Goal: Transaction & Acquisition: Purchase product/service

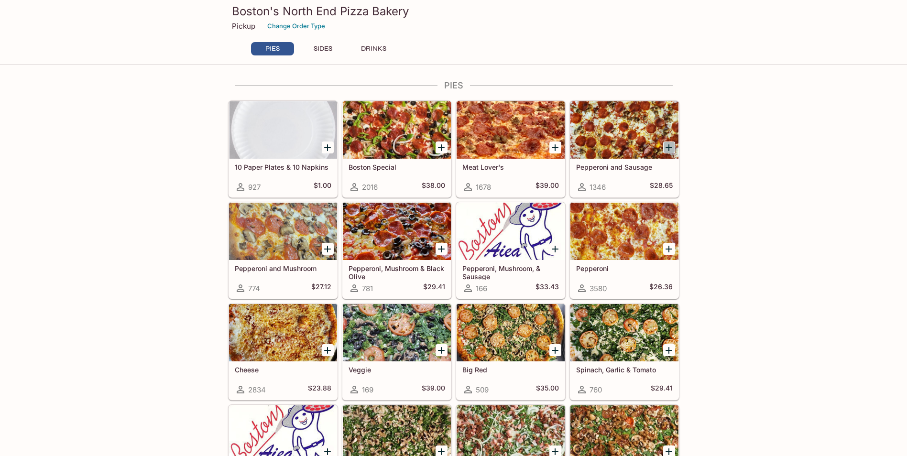
click at [668, 148] on icon "Add Pepperoni and Sausage" at bounding box center [669, 147] width 7 height 7
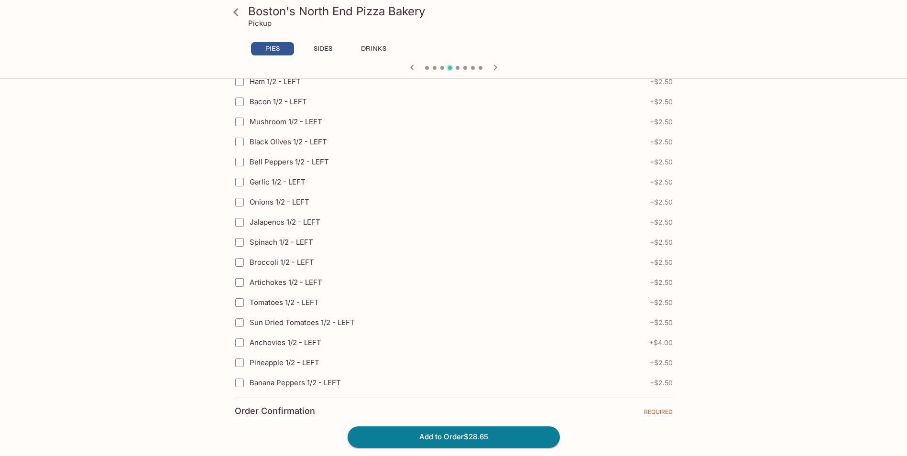
scroll to position [2082, 0]
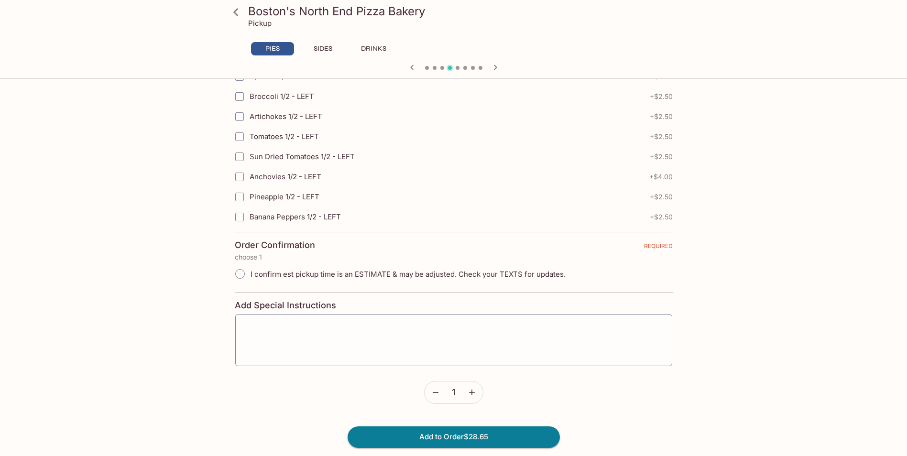
drag, startPoint x: 253, startPoint y: 273, endPoint x: 260, endPoint y: 277, distance: 7.6
click at [260, 277] on span "I confirm est pickup time is an ESTIMATE & may be adjusted. Check your TEXTS fo…" at bounding box center [408, 274] width 315 height 9
click at [250, 277] on input "I confirm est pickup time is an ESTIMATE & may be adjusted. Check your TEXTS fo…" at bounding box center [240, 274] width 20 height 20
radio input "true"
click at [403, 273] on span "I confirm est pickup time is an ESTIMATE & may be adjusted. Check your TEXTS fo…" at bounding box center [408, 274] width 315 height 9
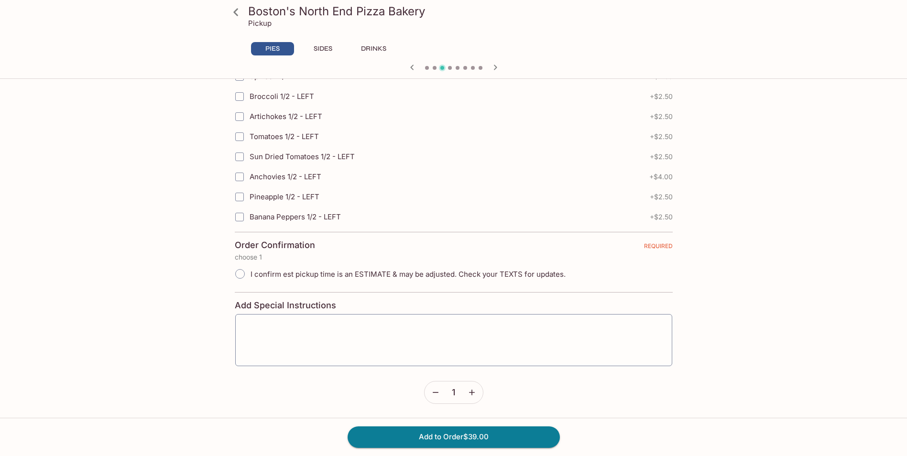
click at [250, 273] on input "I confirm est pickup time is an ESTIMATE & may be adjusted. Check your TEXTS fo…" at bounding box center [240, 274] width 20 height 20
radio input "true"
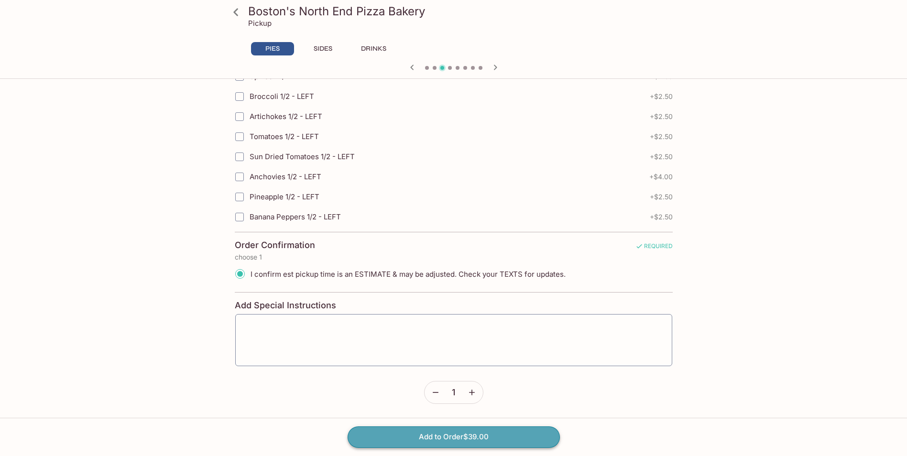
click at [437, 440] on button "Add to Order $39.00" at bounding box center [454, 437] width 212 height 21
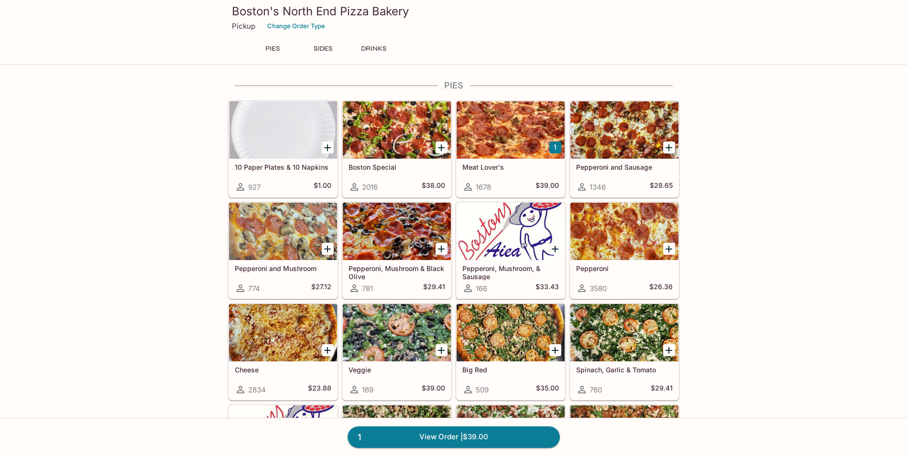
scroll to position [671, 0]
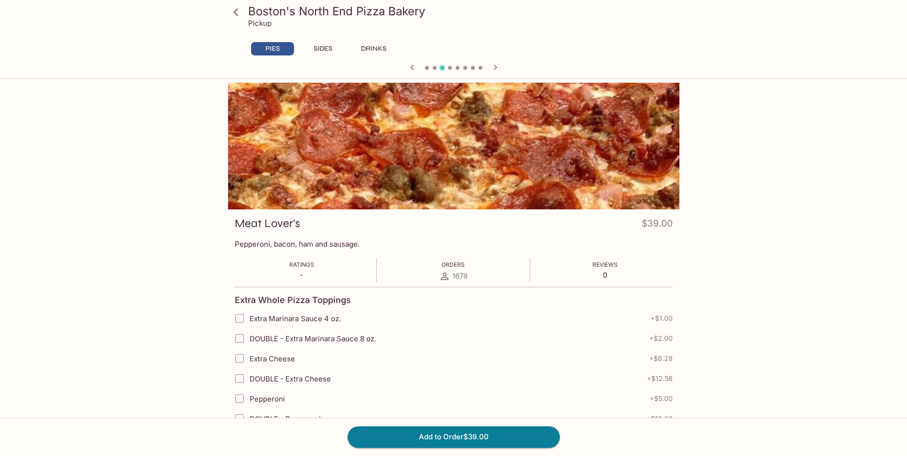
click at [234, 10] on icon at bounding box center [236, 12] width 17 height 17
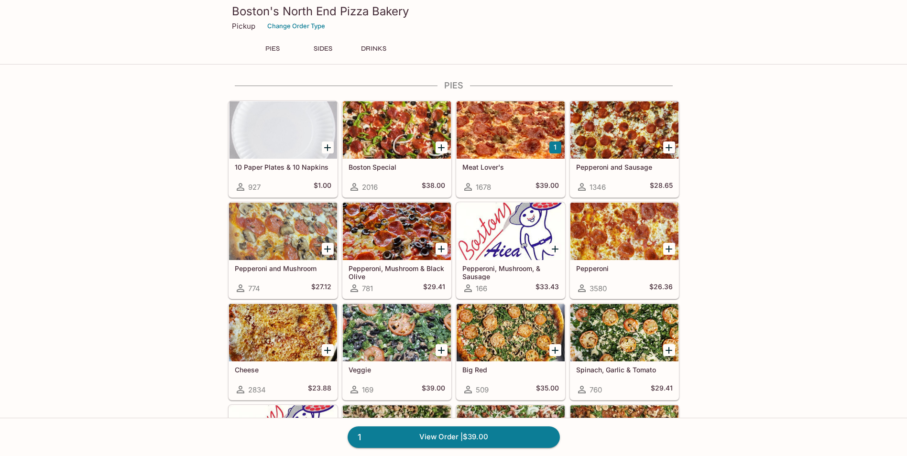
click at [671, 149] on icon "Add Pepperoni and Sausage" at bounding box center [668, 147] width 11 height 11
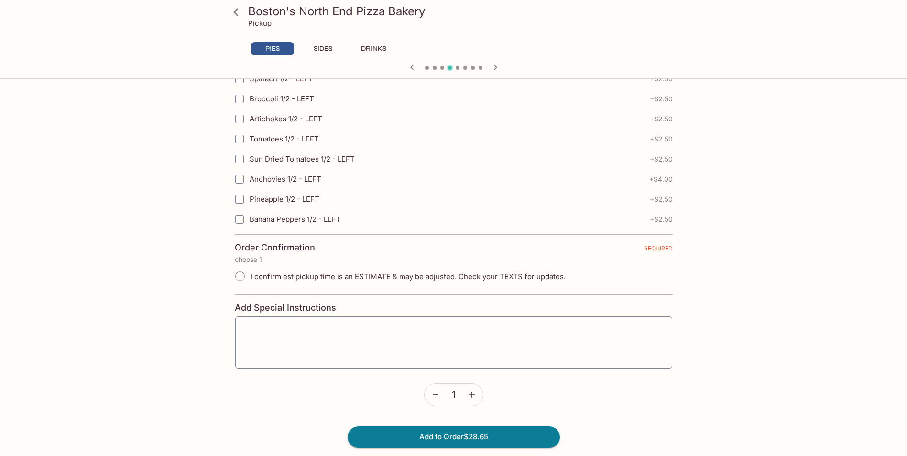
scroll to position [2082, 0]
click at [296, 277] on span "I confirm est pickup time is an ESTIMATE & may be adjusted. Check your TEXTS fo…" at bounding box center [408, 274] width 315 height 9
click at [250, 277] on input "I confirm est pickup time is an ESTIMATE & may be adjusted. Check your TEXTS fo…" at bounding box center [240, 274] width 20 height 20
radio input "true"
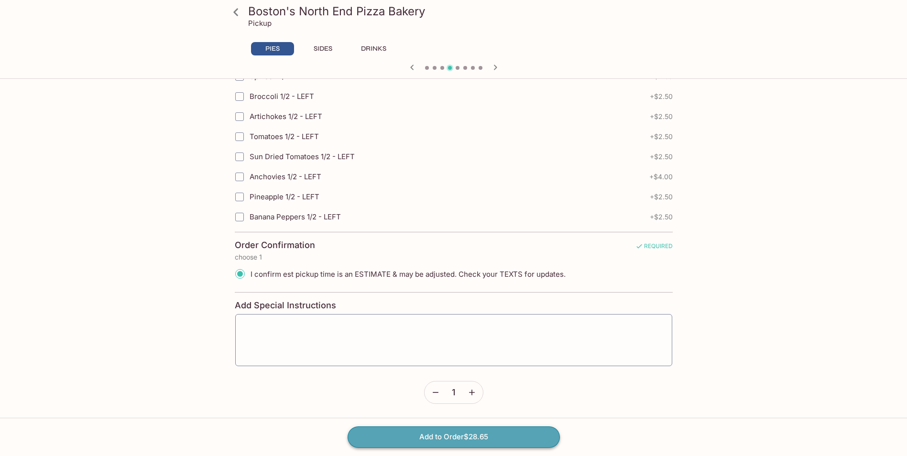
click at [441, 445] on button "Add to Order $28.65" at bounding box center [454, 437] width 212 height 21
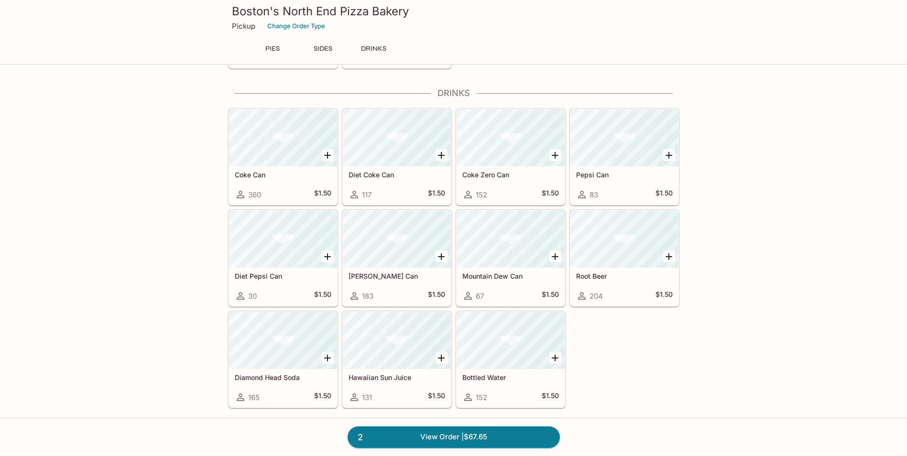
scroll to position [671, 0]
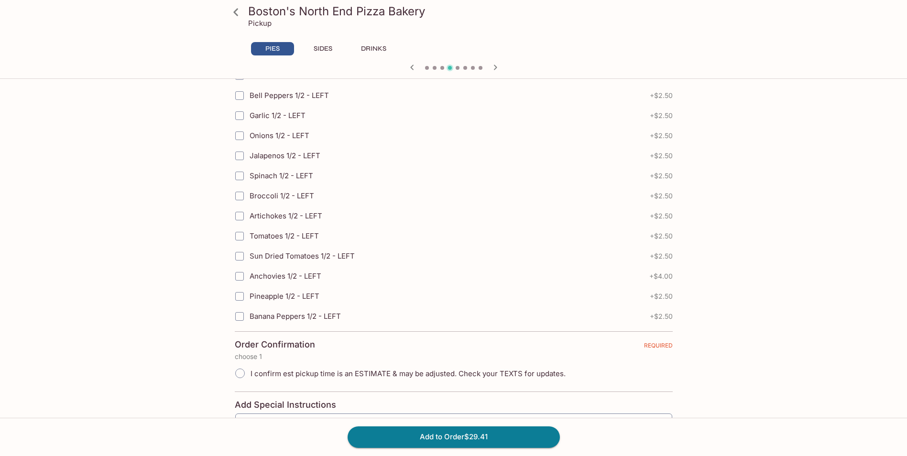
scroll to position [2082, 0]
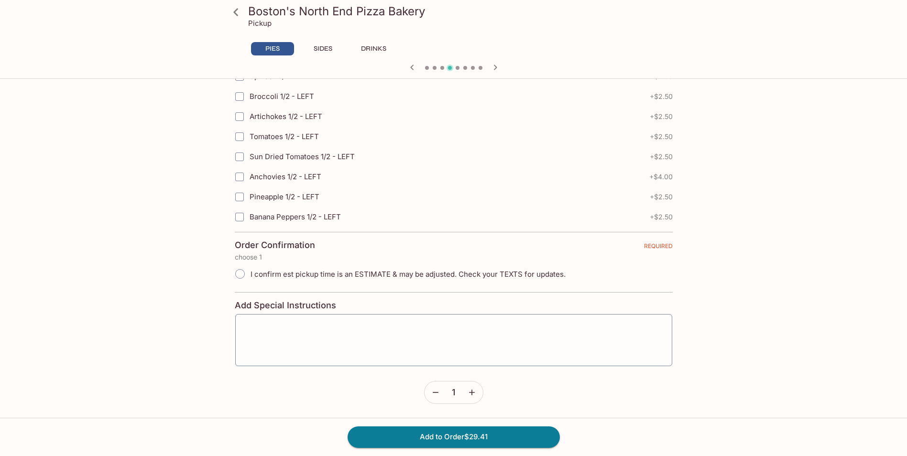
click at [400, 279] on label "I confirm est pickup time is an ESTIMATE & may be adjusted. Check your TEXTS fo…" at bounding box center [398, 273] width 336 height 21
click at [250, 279] on input "I confirm est pickup time is an ESTIMATE & may be adjusted. Check your TEXTS fo…" at bounding box center [240, 274] width 20 height 20
radio input "true"
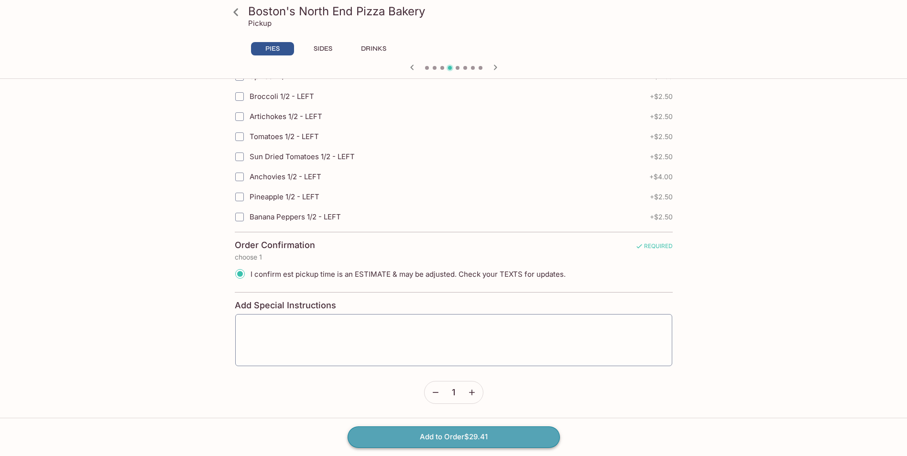
drag, startPoint x: 436, startPoint y: 447, endPoint x: 437, endPoint y: 439, distance: 8.3
click at [437, 439] on button "Add to Order $29.41" at bounding box center [454, 437] width 212 height 21
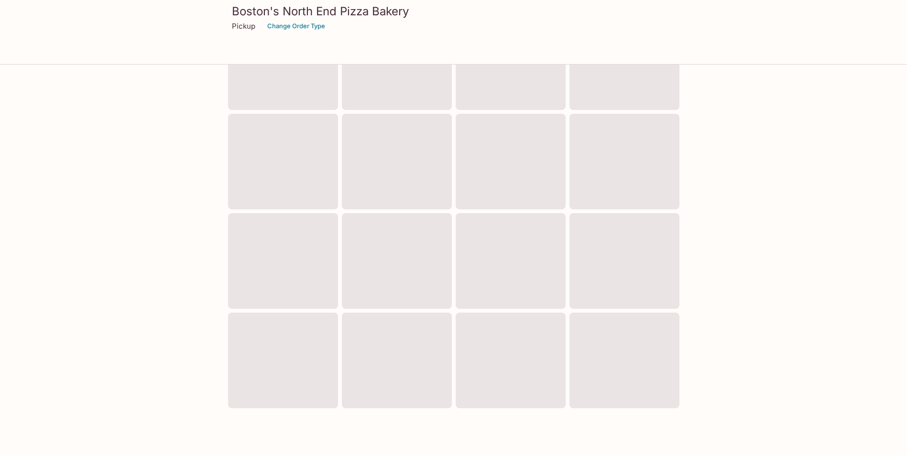
scroll to position [285, 0]
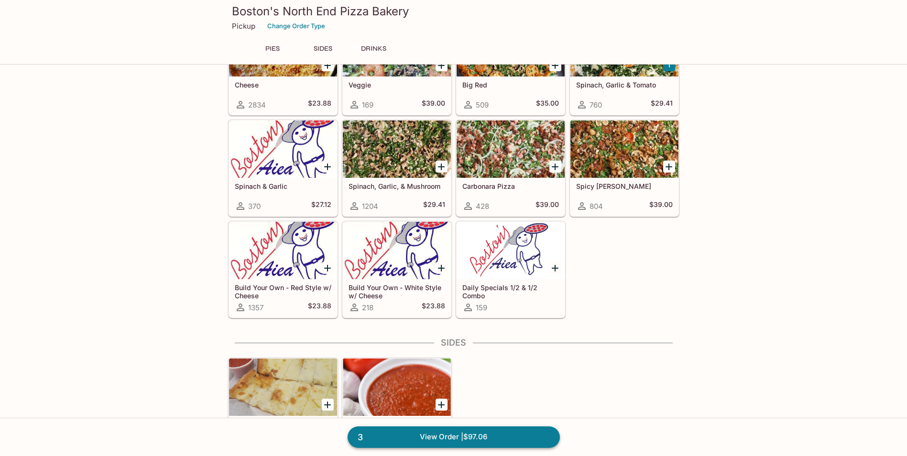
click at [471, 435] on link "3 View Order | $97.06" at bounding box center [454, 437] width 212 height 21
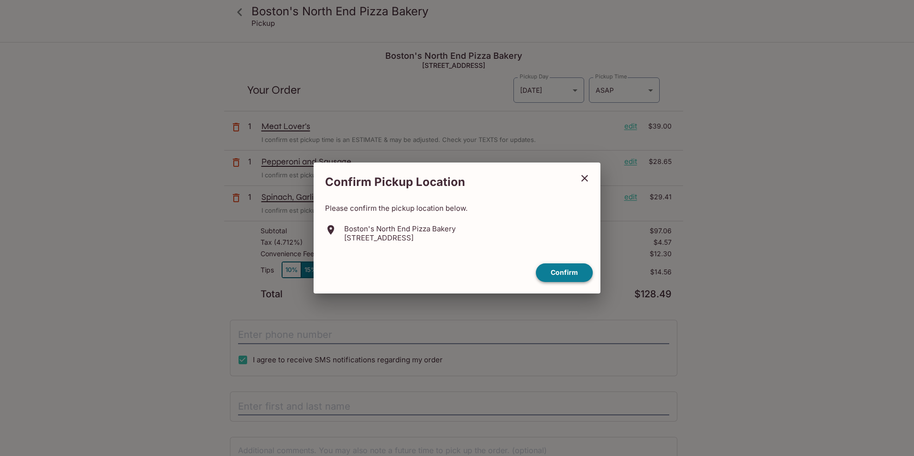
click at [566, 277] on button "Confirm" at bounding box center [564, 272] width 57 height 19
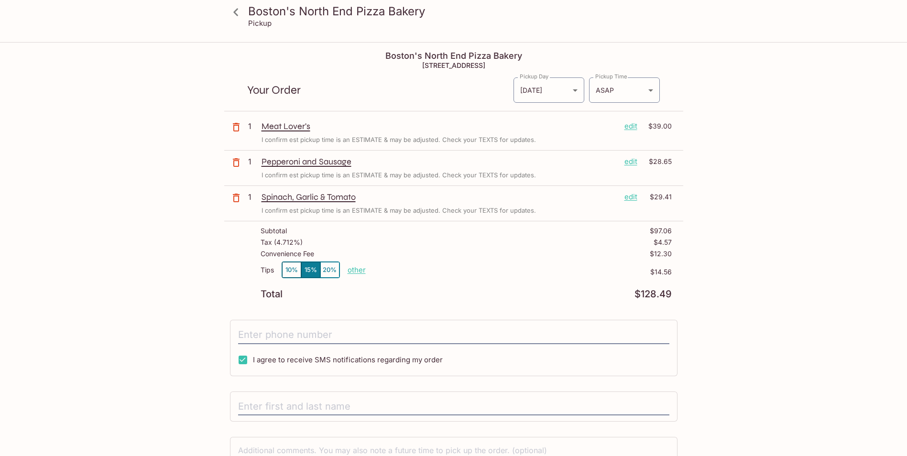
click at [634, 125] on p "edit" at bounding box center [631, 126] width 13 height 11
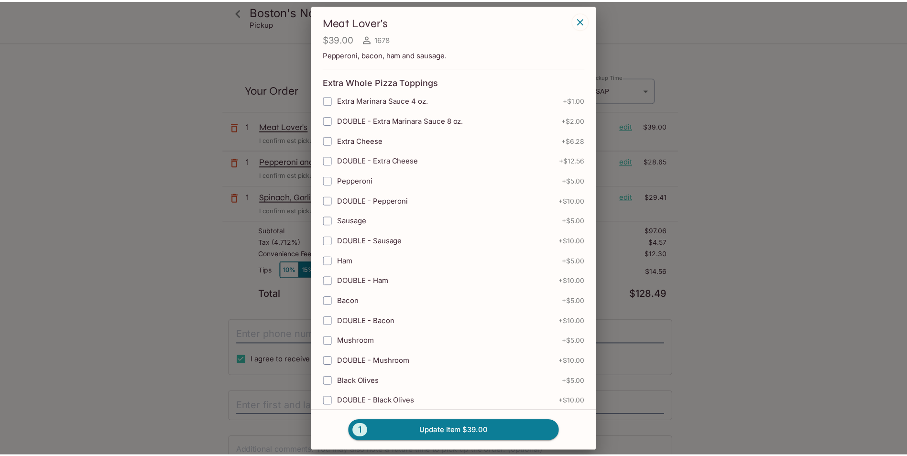
scroll to position [1910, 0]
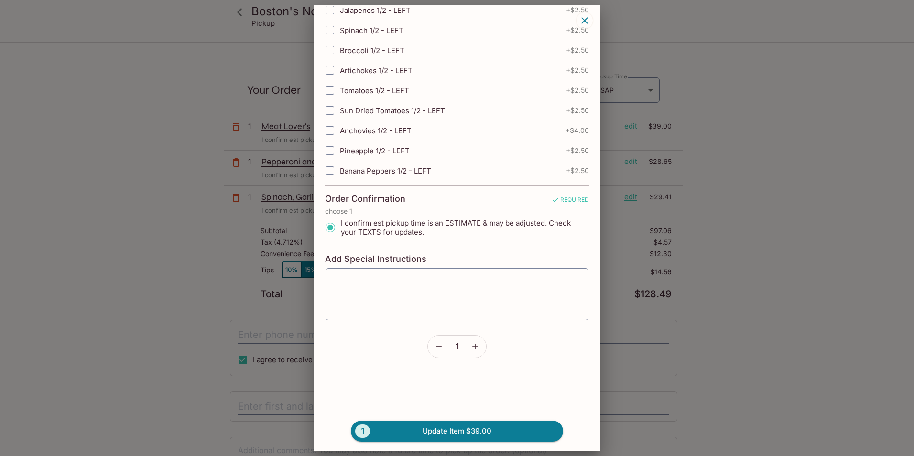
click at [429, 344] on button "button" at bounding box center [439, 347] width 22 height 22
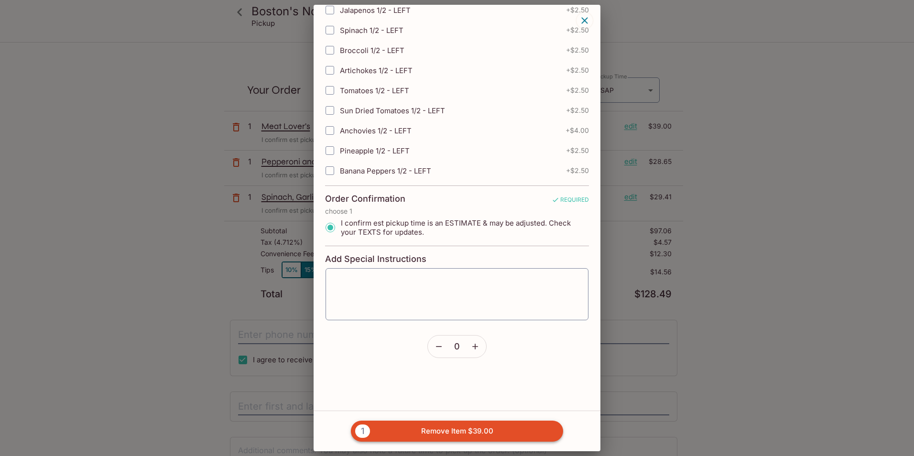
drag, startPoint x: 470, startPoint y: 430, endPoint x: 468, endPoint y: 425, distance: 5.6
click at [468, 425] on button "1 Remove Item $39.00" at bounding box center [457, 431] width 212 height 21
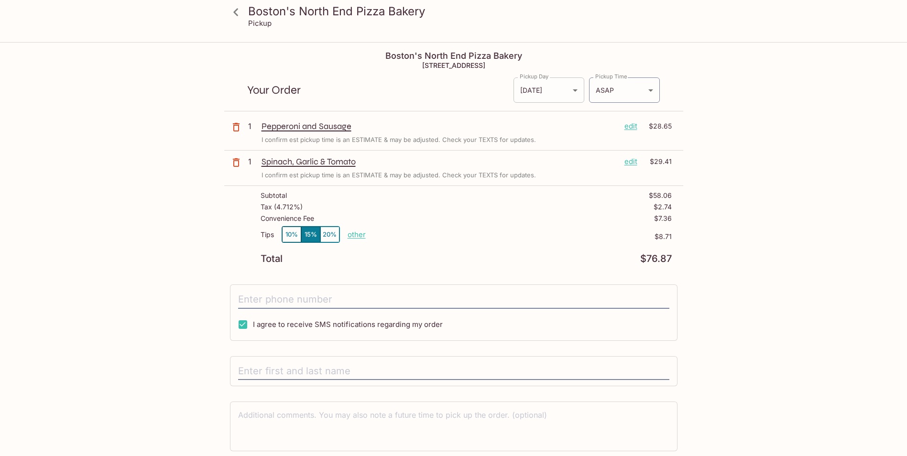
click at [567, 91] on body "Boston's North End Pizza Bakery Pickup Boston's North End Pizza Bakery [STREET_…" at bounding box center [453, 271] width 907 height 456
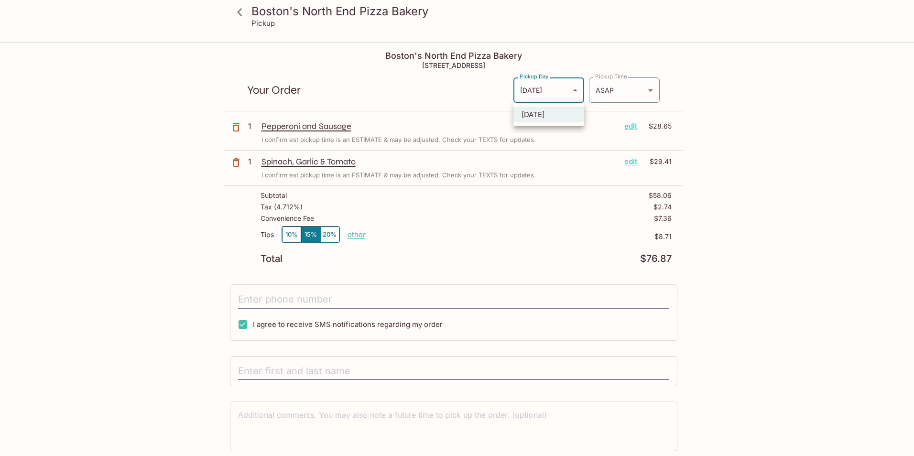
click at [570, 91] on div at bounding box center [457, 228] width 914 height 456
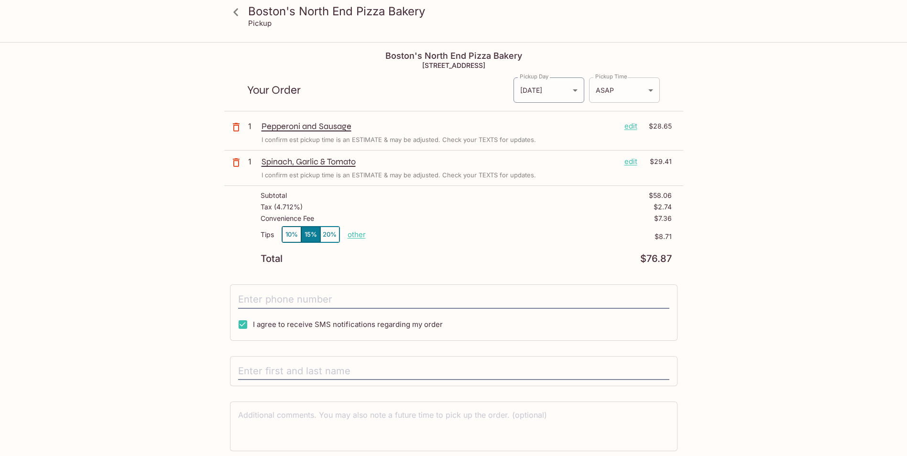
click at [652, 88] on body "Boston's North End Pizza Bakery Pickup Boston's North End Pizza Bakery [STREET_…" at bounding box center [453, 271] width 907 height 456
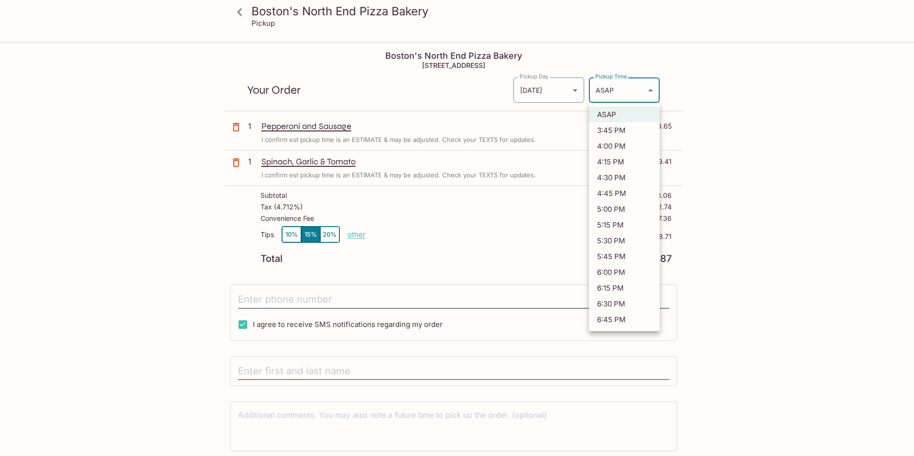
click at [651, 89] on div at bounding box center [457, 228] width 914 height 456
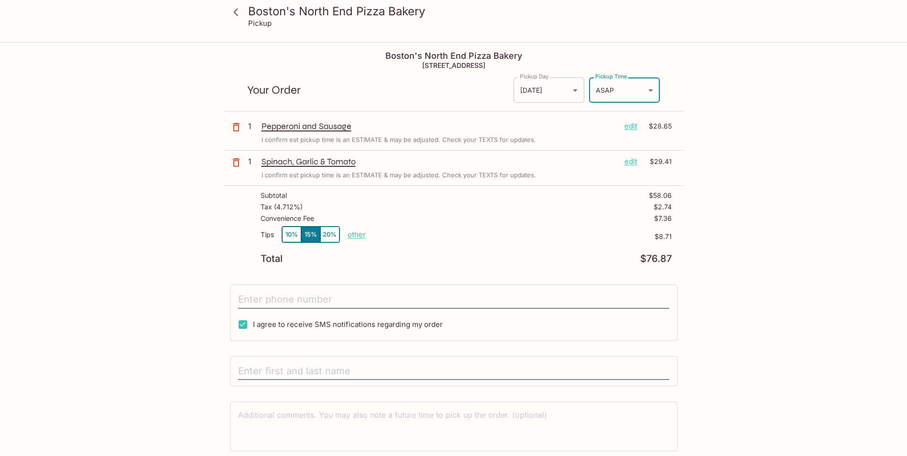
click at [572, 90] on body "Boston's North End Pizza Bakery Pickup Boston's North End Pizza Bakery [STREET_…" at bounding box center [453, 271] width 907 height 456
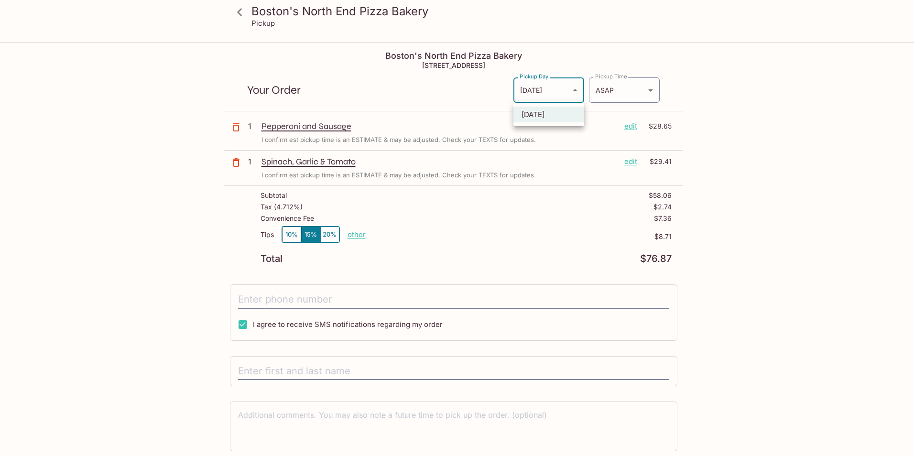
click at [572, 90] on div at bounding box center [457, 228] width 914 height 456
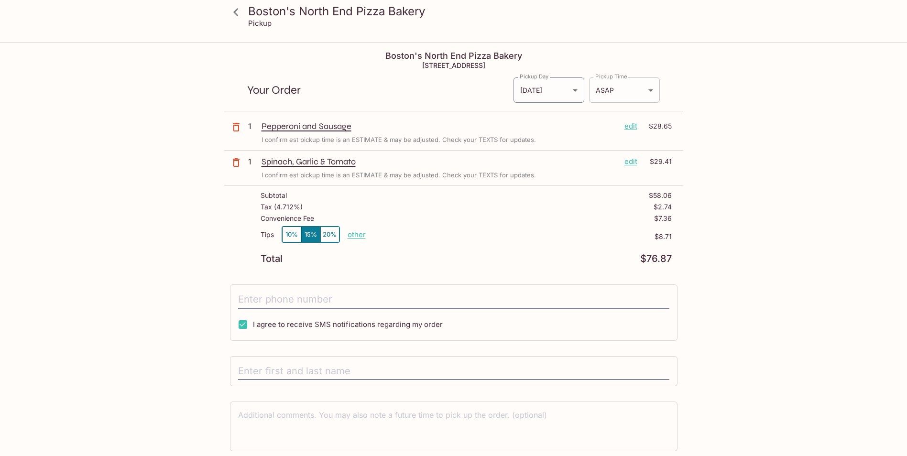
click at [651, 90] on body "Boston's North End Pizza Bakery Pickup Boston's North End Pizza Bakery [STREET_…" at bounding box center [453, 271] width 907 height 456
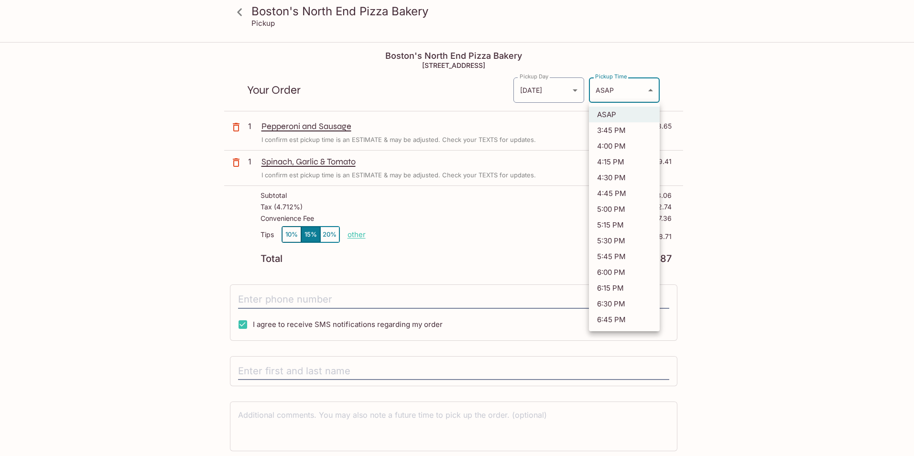
click at [750, 73] on div at bounding box center [457, 228] width 914 height 456
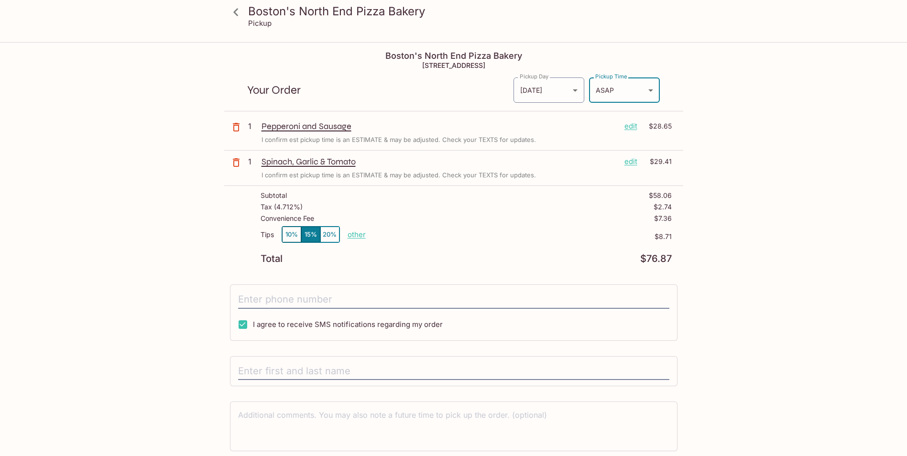
click at [750, 73] on div "Boston's North End Pizza Bakery Pickup Boston's North End Pizza Bakery [STREET_…" at bounding box center [454, 267] width 612 height 448
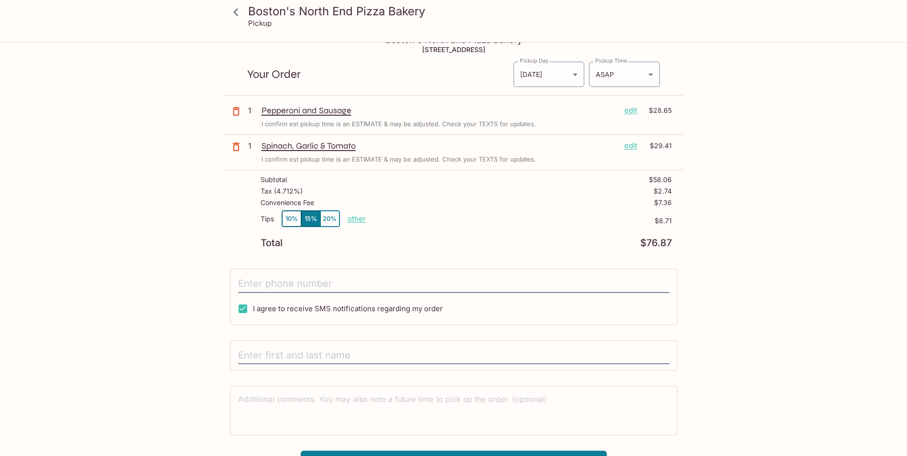
scroll to position [0, 0]
